Goal: Navigation & Orientation: Find specific page/section

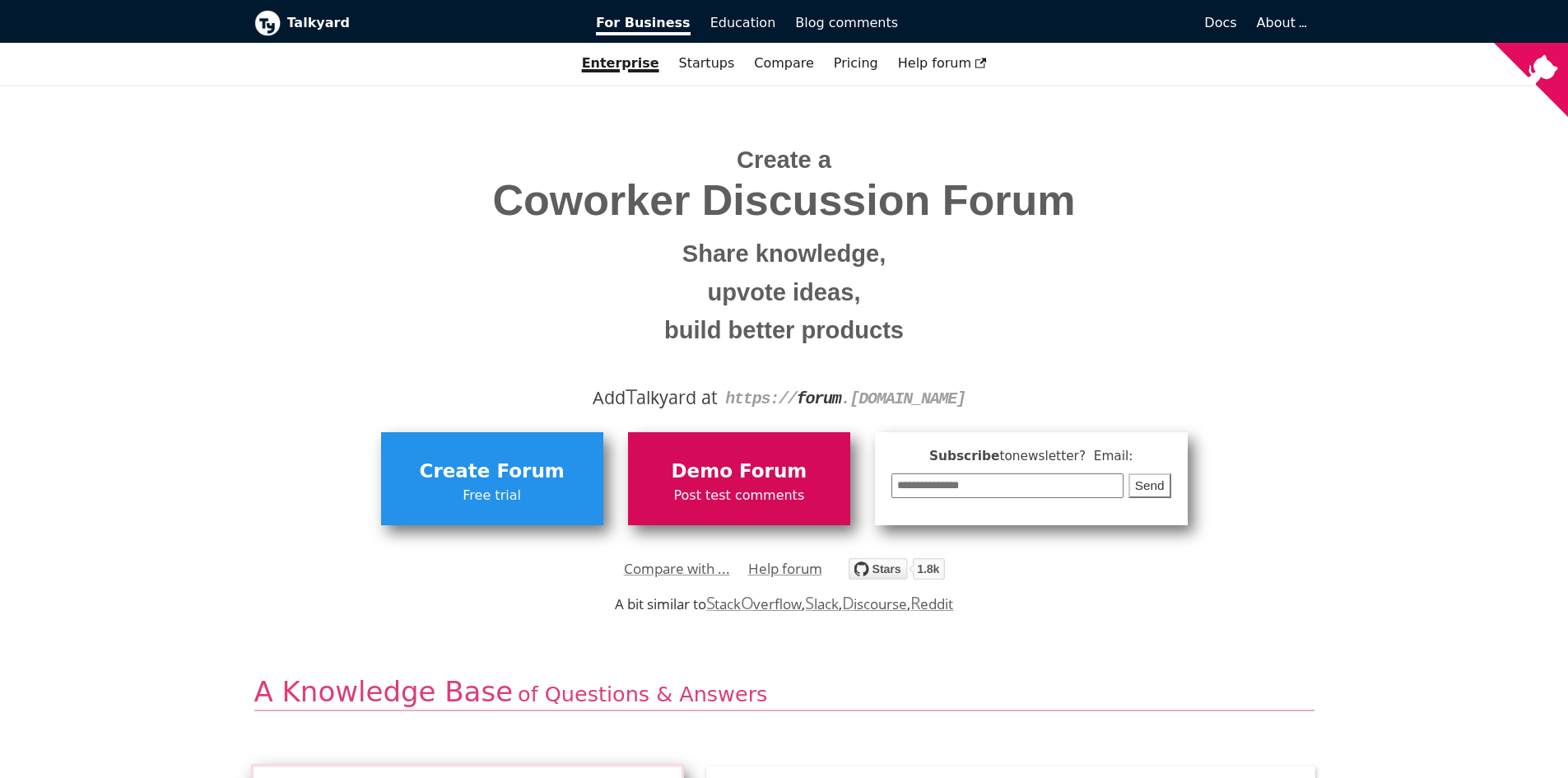
click at [786, 454] on link "Demo Forum Post test comments" at bounding box center [739, 478] width 223 height 92
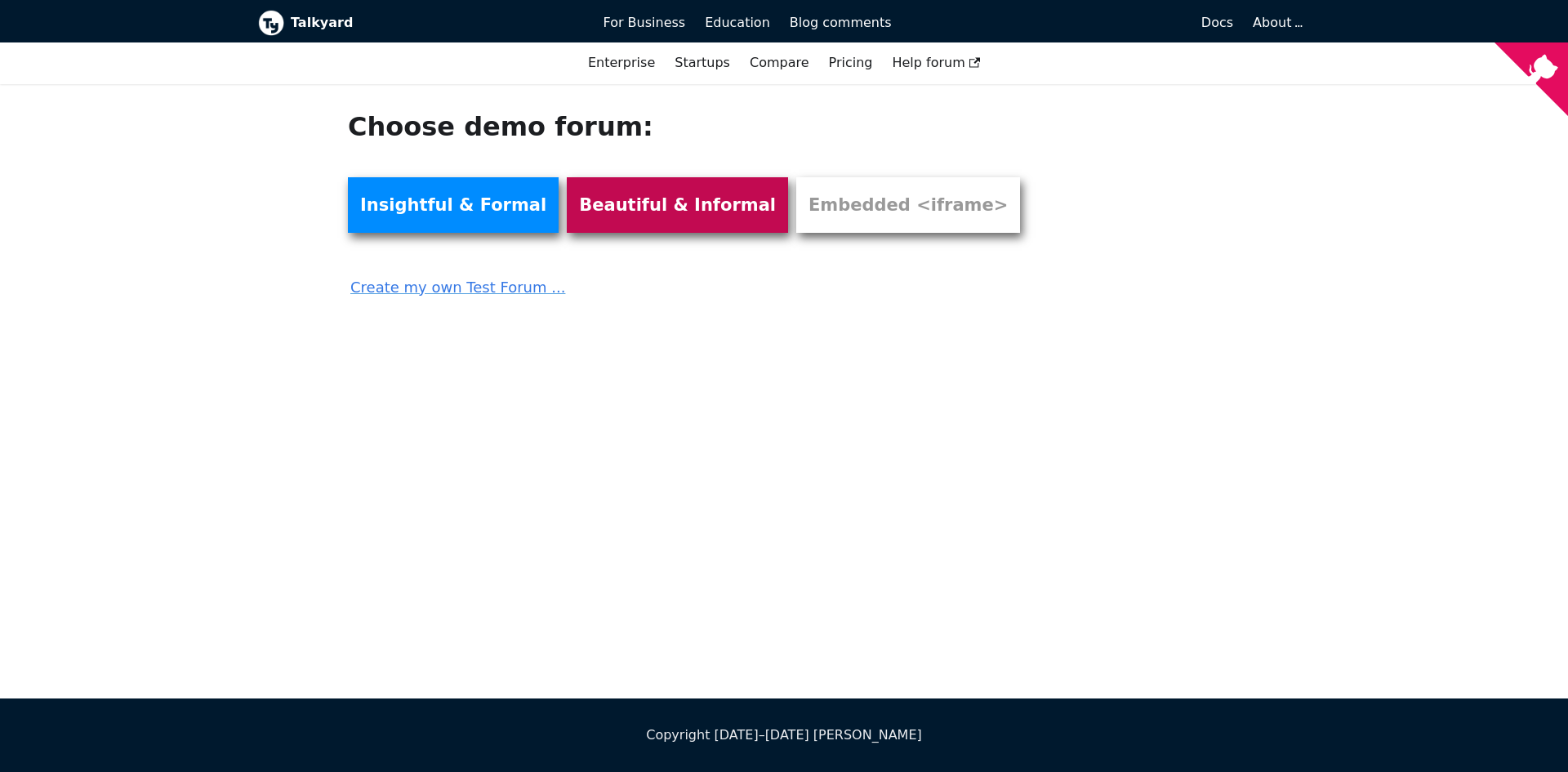
click at [610, 197] on link "Beautiful & Informal" at bounding box center [677, 205] width 222 height 56
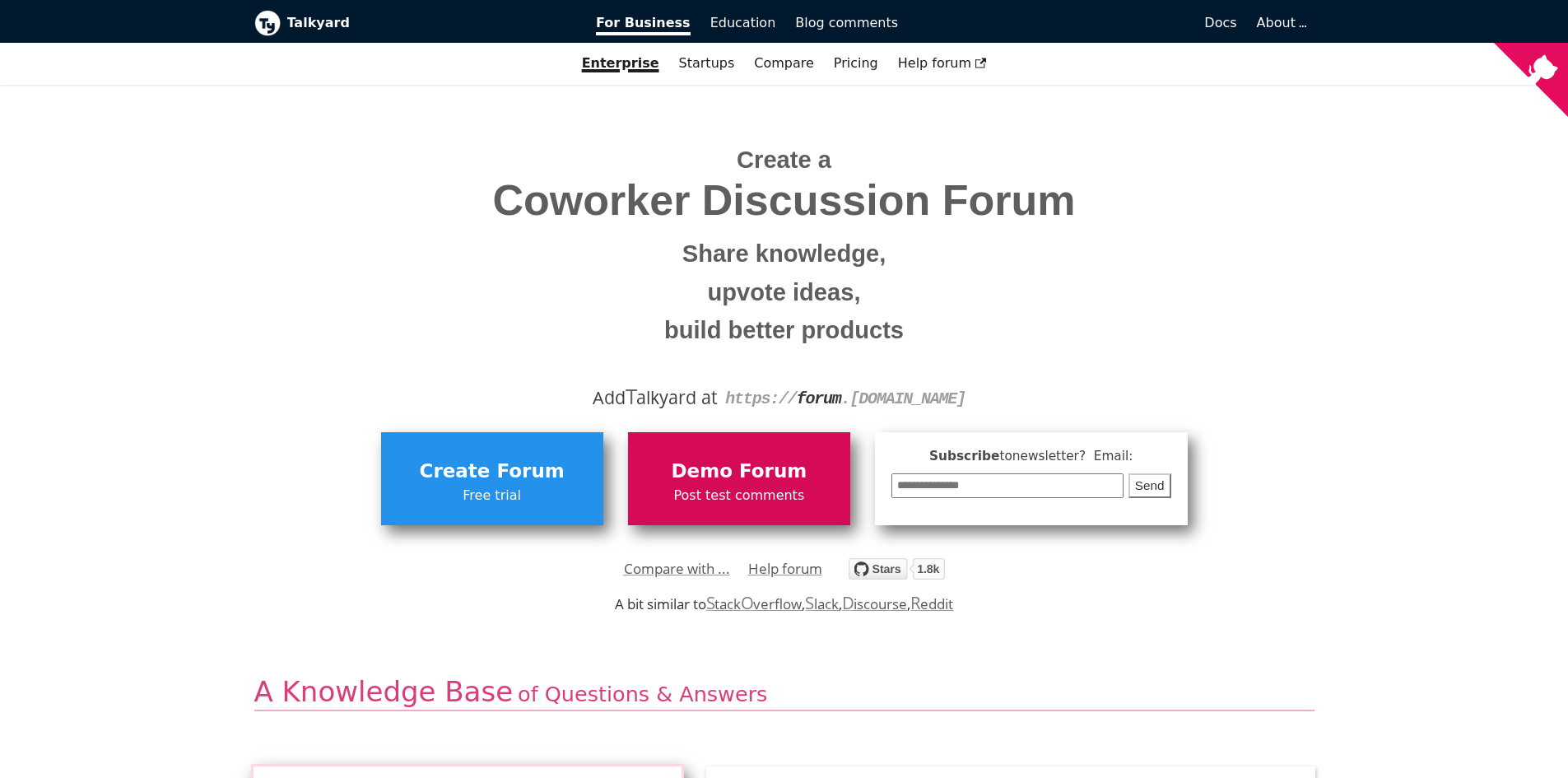
click at [815, 469] on span "Demo Forum" at bounding box center [739, 471] width 206 height 31
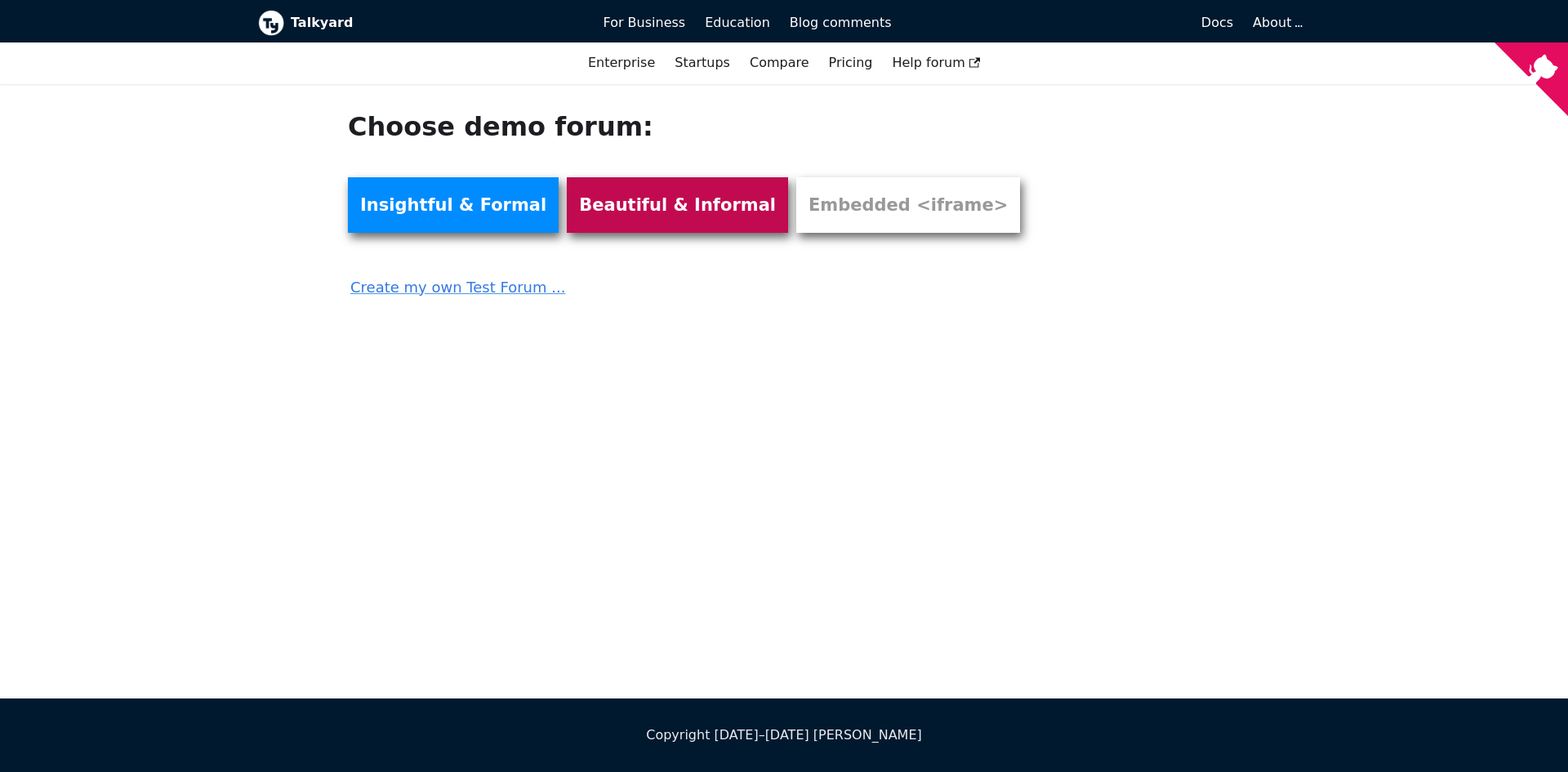
click at [640, 229] on link "Beautiful & Informal" at bounding box center [677, 205] width 222 height 56
